Goal: Check status: Check status

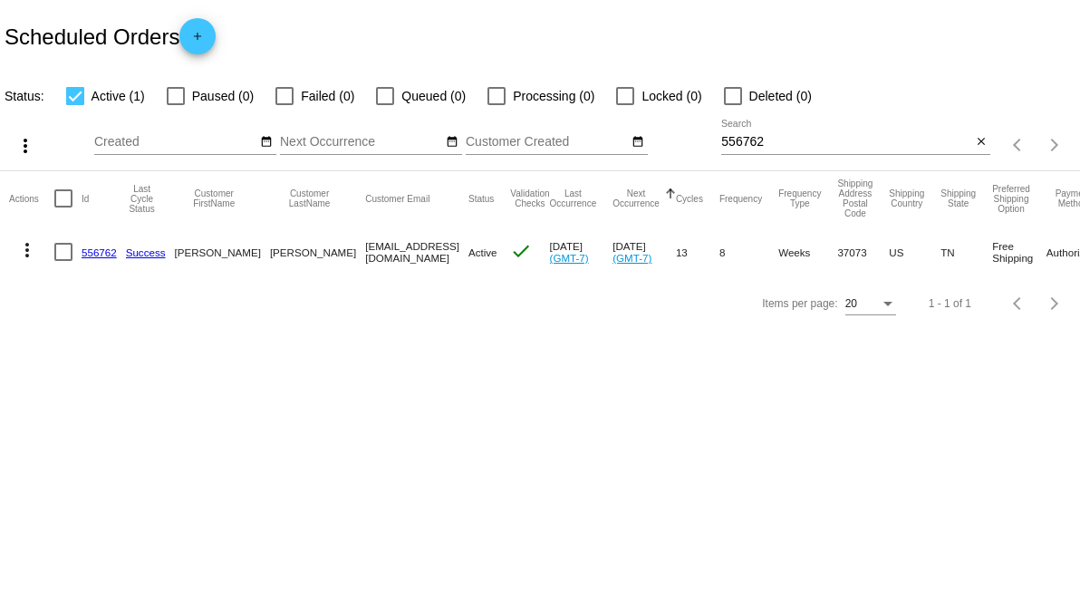
click at [771, 148] on input "556762" at bounding box center [846, 142] width 250 height 15
paste input "1672860"
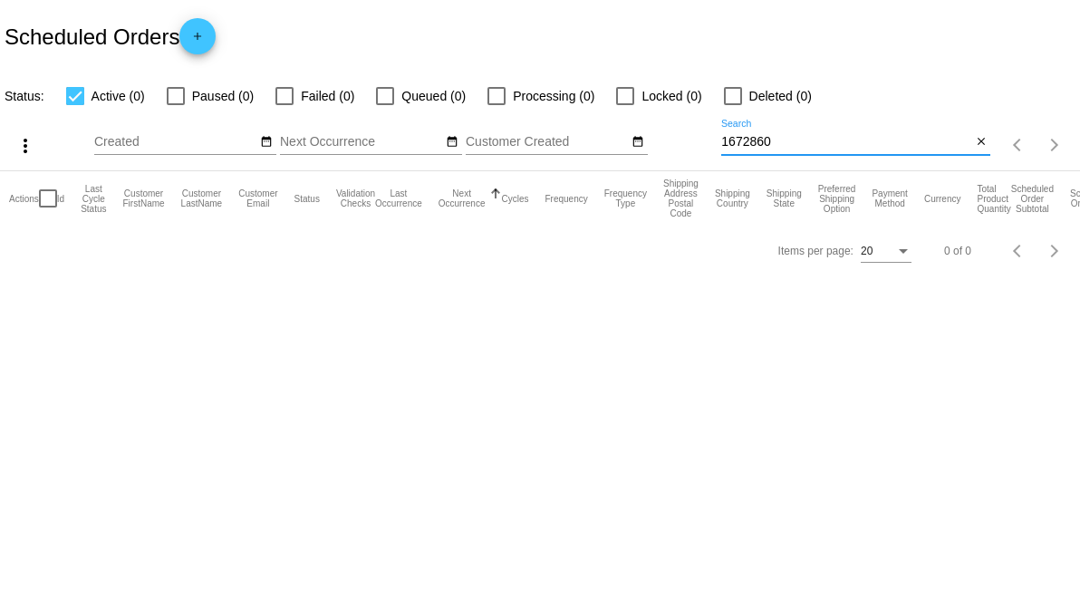
click at [795, 135] on input "1672860" at bounding box center [846, 142] width 250 height 15
click at [795, 133] on div "1672860 Search" at bounding box center [846, 137] width 250 height 35
paste input "[EMAIL_ADDRESS][DOMAIN_NAME]"
click at [795, 141] on input "[EMAIL_ADDRESS][DOMAIN_NAME]" at bounding box center [846, 142] width 250 height 15
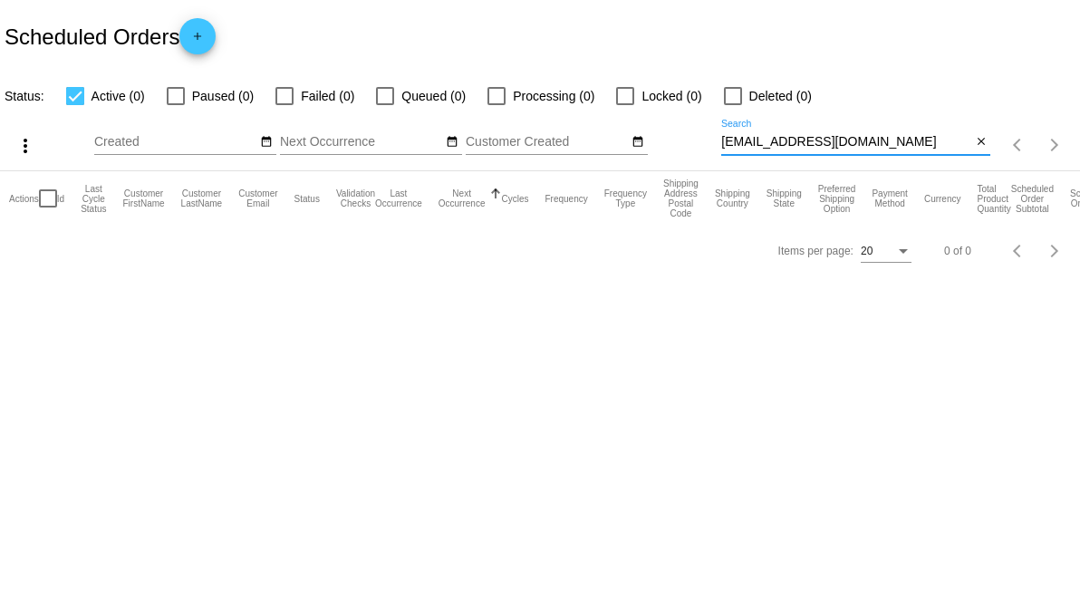
click at [795, 141] on input "[EMAIL_ADDRESS][DOMAIN_NAME]" at bounding box center [846, 142] width 250 height 15
paste input
type input "[EMAIL_ADDRESS][DOMAIN_NAME]"
click at [739, 101] on div at bounding box center [733, 96] width 18 height 18
click at [733, 105] on input "Deleted (20)" at bounding box center [732, 105] width 1 height 1
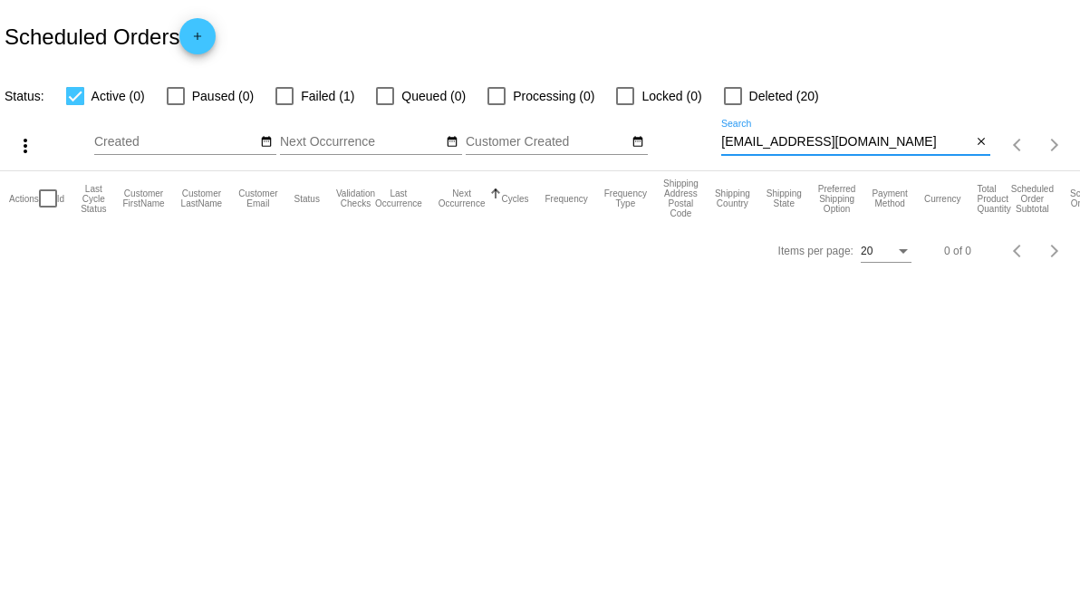
checkbox input "true"
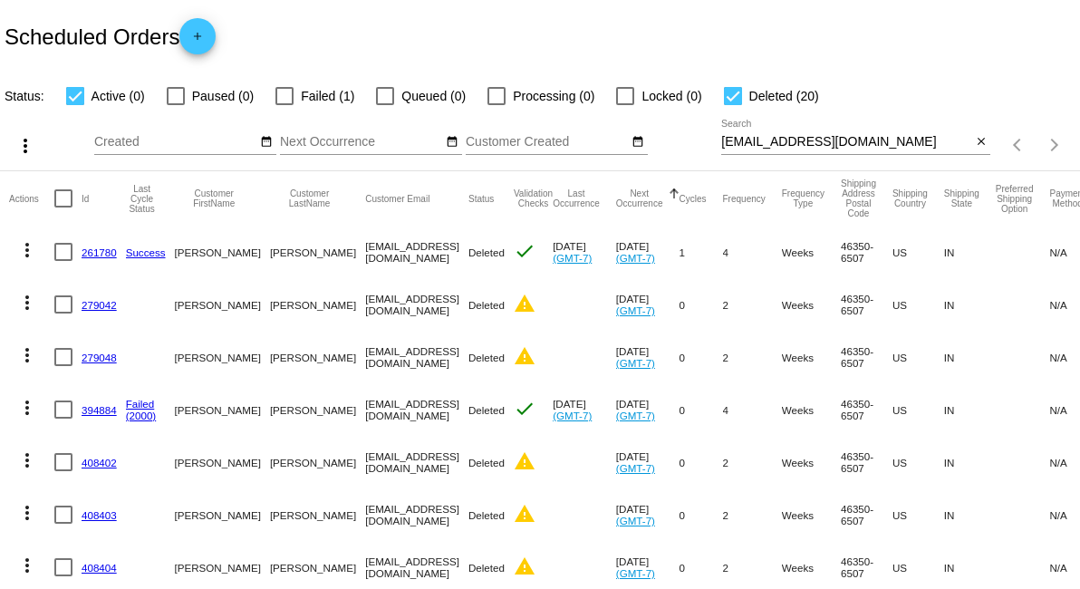
click at [782, 140] on input "[EMAIL_ADDRESS][DOMAIN_NAME]" at bounding box center [846, 142] width 250 height 15
click at [280, 92] on div at bounding box center [285, 96] width 18 height 18
click at [284, 105] on input "Failed (1)" at bounding box center [284, 105] width 1 height 1
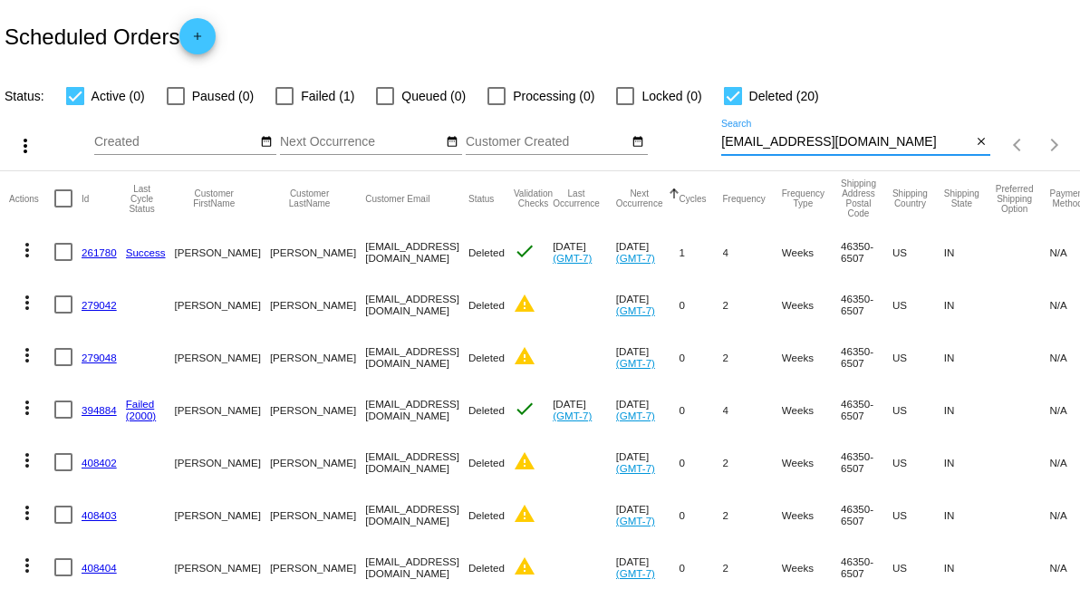
checkbox input "true"
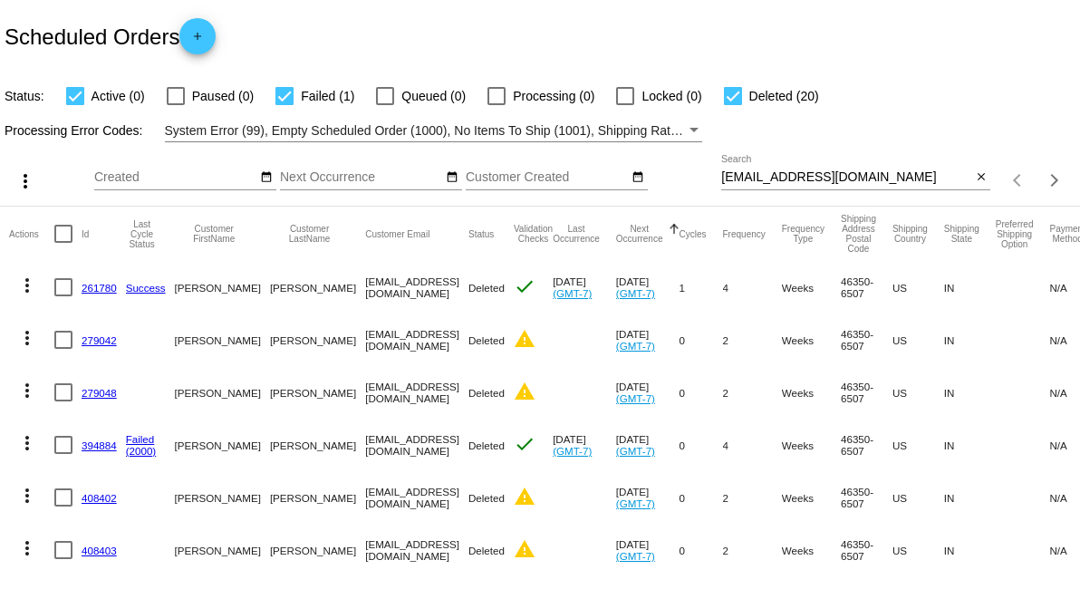
click at [734, 101] on div at bounding box center [733, 96] width 18 height 18
click at [733, 105] on input "Deleted (20)" at bounding box center [732, 105] width 1 height 1
checkbox input "false"
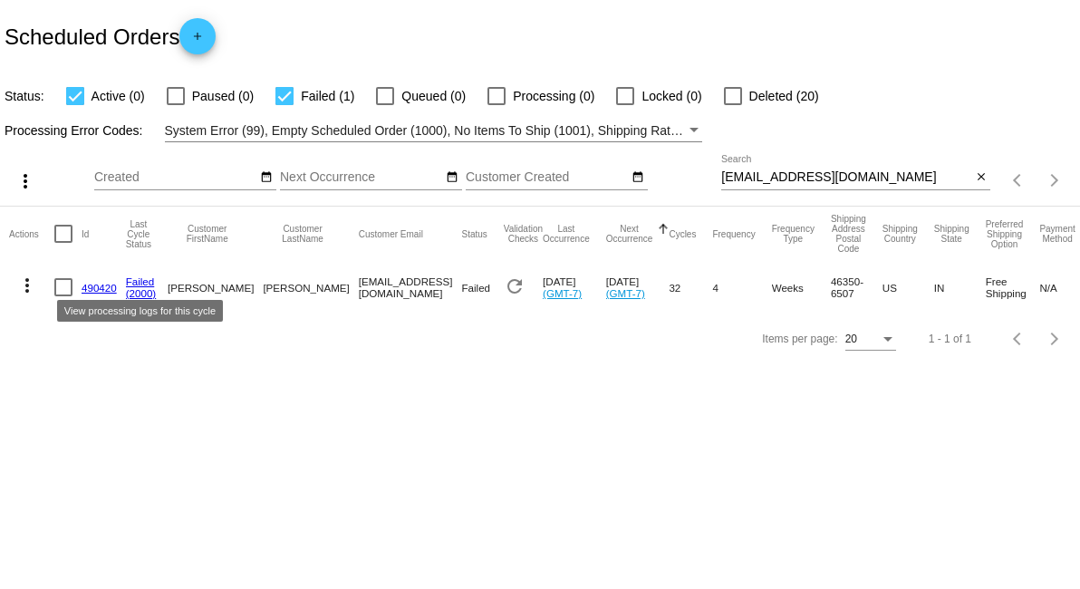
click at [140, 285] on link "Failed" at bounding box center [140, 282] width 29 height 12
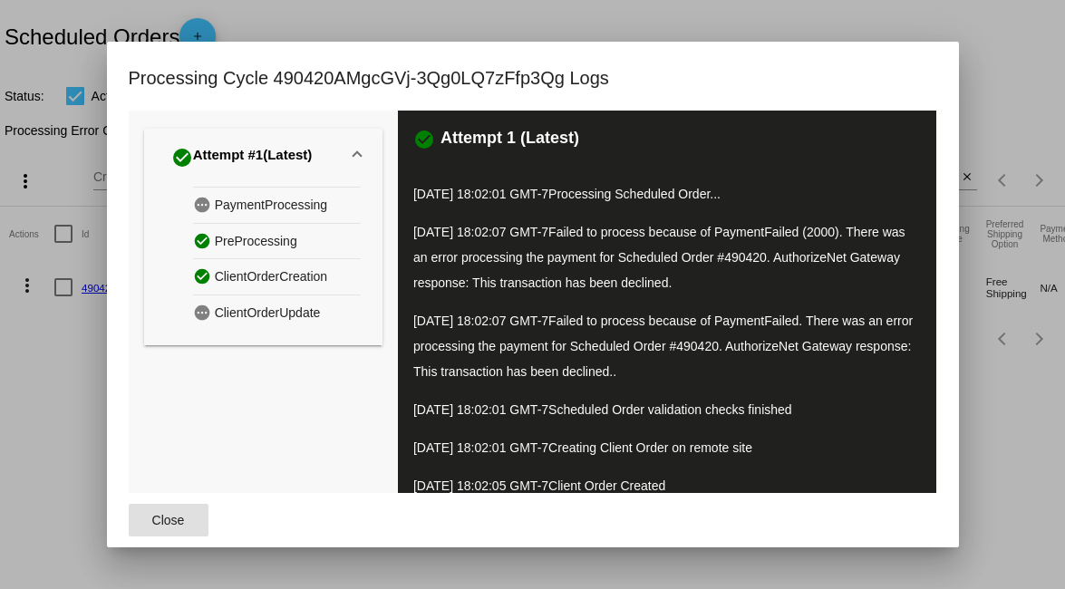
click at [155, 325] on div "pending PaymentProcessing check_circle PreProcessing check_circle ClientOrderCr…" at bounding box center [263, 266] width 238 height 159
click at [107, 391] on mat-dialog-content "check_circle Attempt #1 (Latest) pending PaymentProcessing check_circle PreProc…" at bounding box center [533, 302] width 852 height 383
click at [74, 384] on div at bounding box center [532, 294] width 1065 height 589
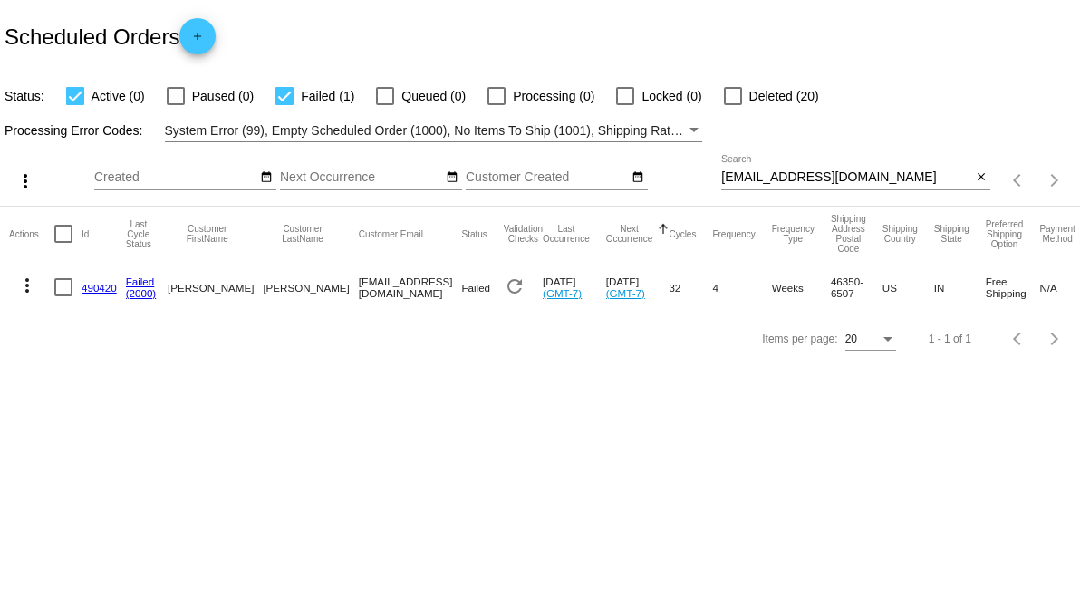
click at [246, 364] on div "Items per page: 20 1 - 1 of 1" at bounding box center [540, 339] width 1080 height 51
click at [147, 293] on link "(2000)" at bounding box center [141, 293] width 31 height 12
click at [143, 281] on link "Failed" at bounding box center [140, 282] width 29 height 12
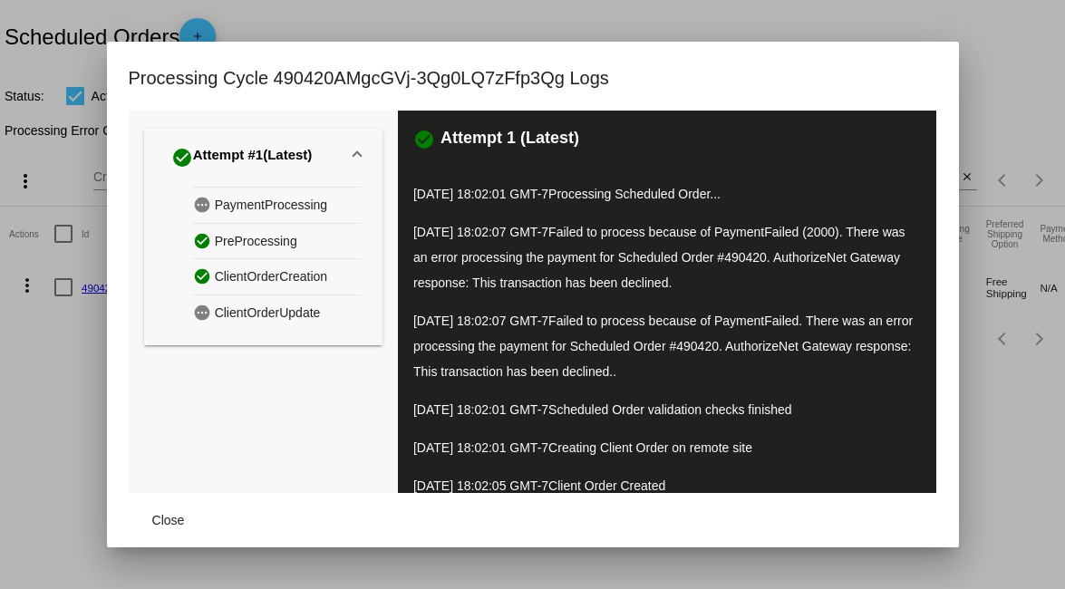
click at [52, 377] on div at bounding box center [532, 294] width 1065 height 589
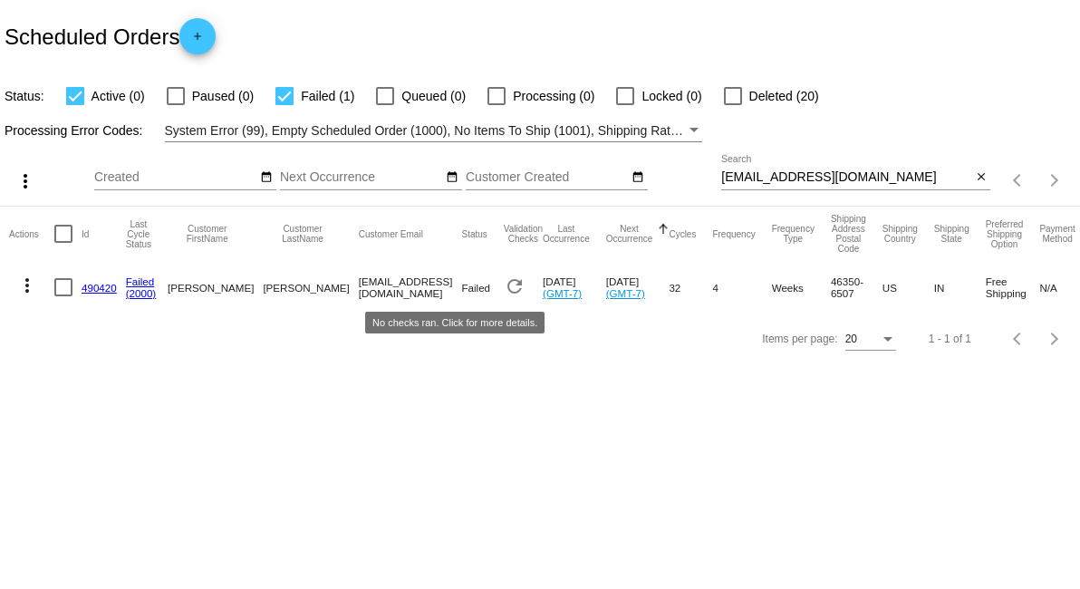
click at [504, 287] on mat-icon "refresh" at bounding box center [515, 287] width 22 height 22
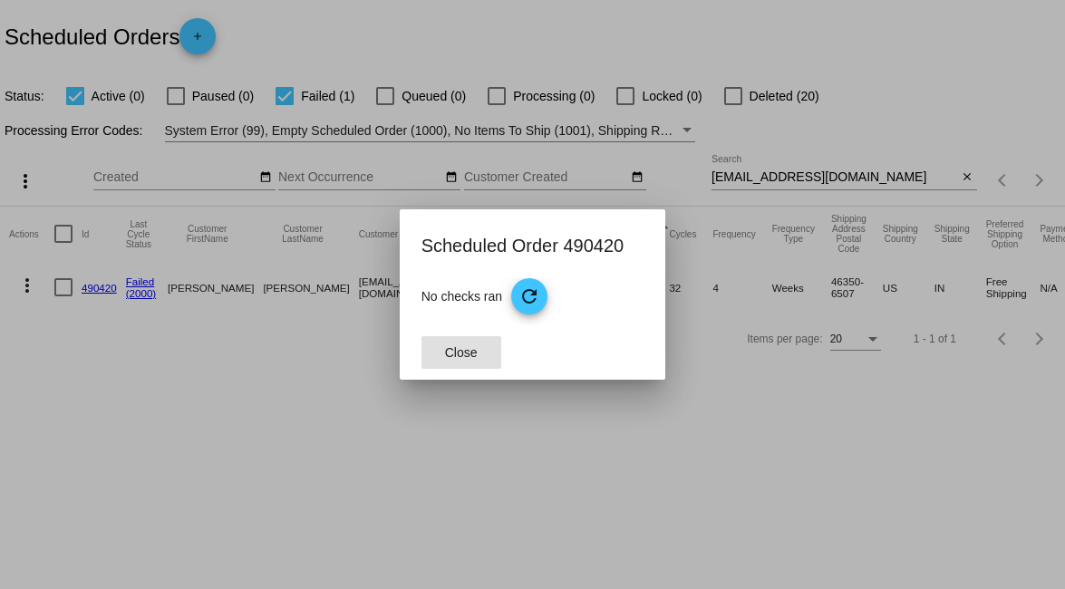
click at [451, 349] on span "Close" at bounding box center [461, 352] width 33 height 15
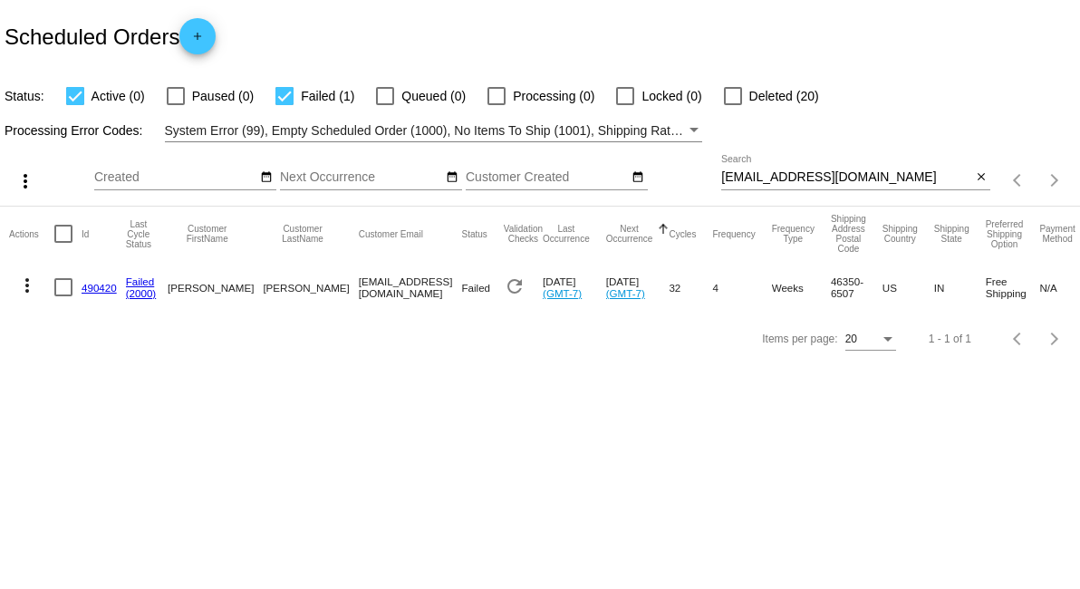
click at [108, 285] on link "490420" at bounding box center [99, 288] width 35 height 12
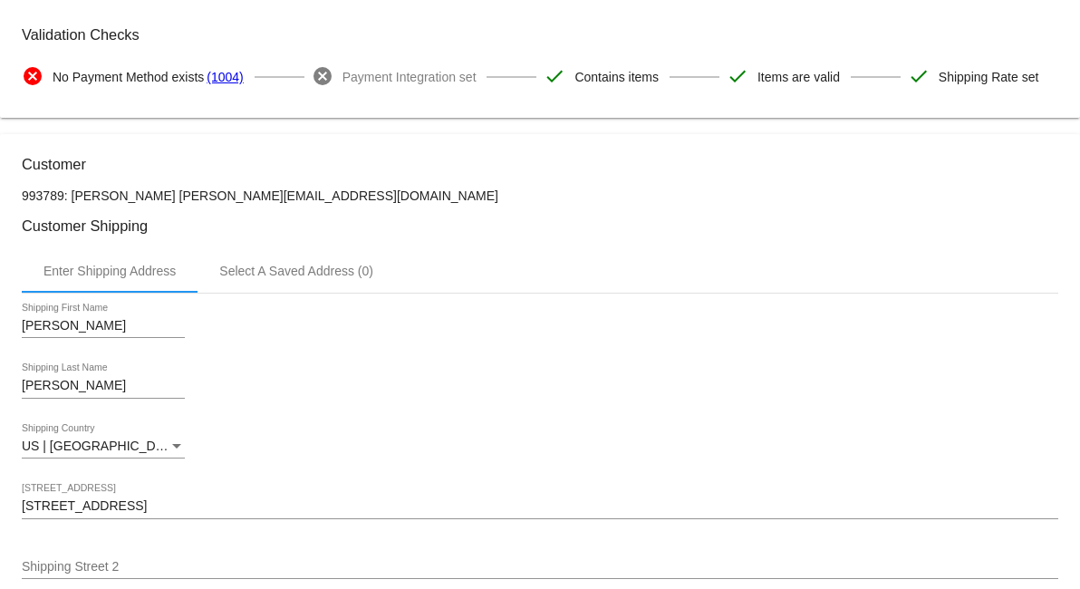
scroll to position [101, 0]
